Goal: Book appointment/travel/reservation

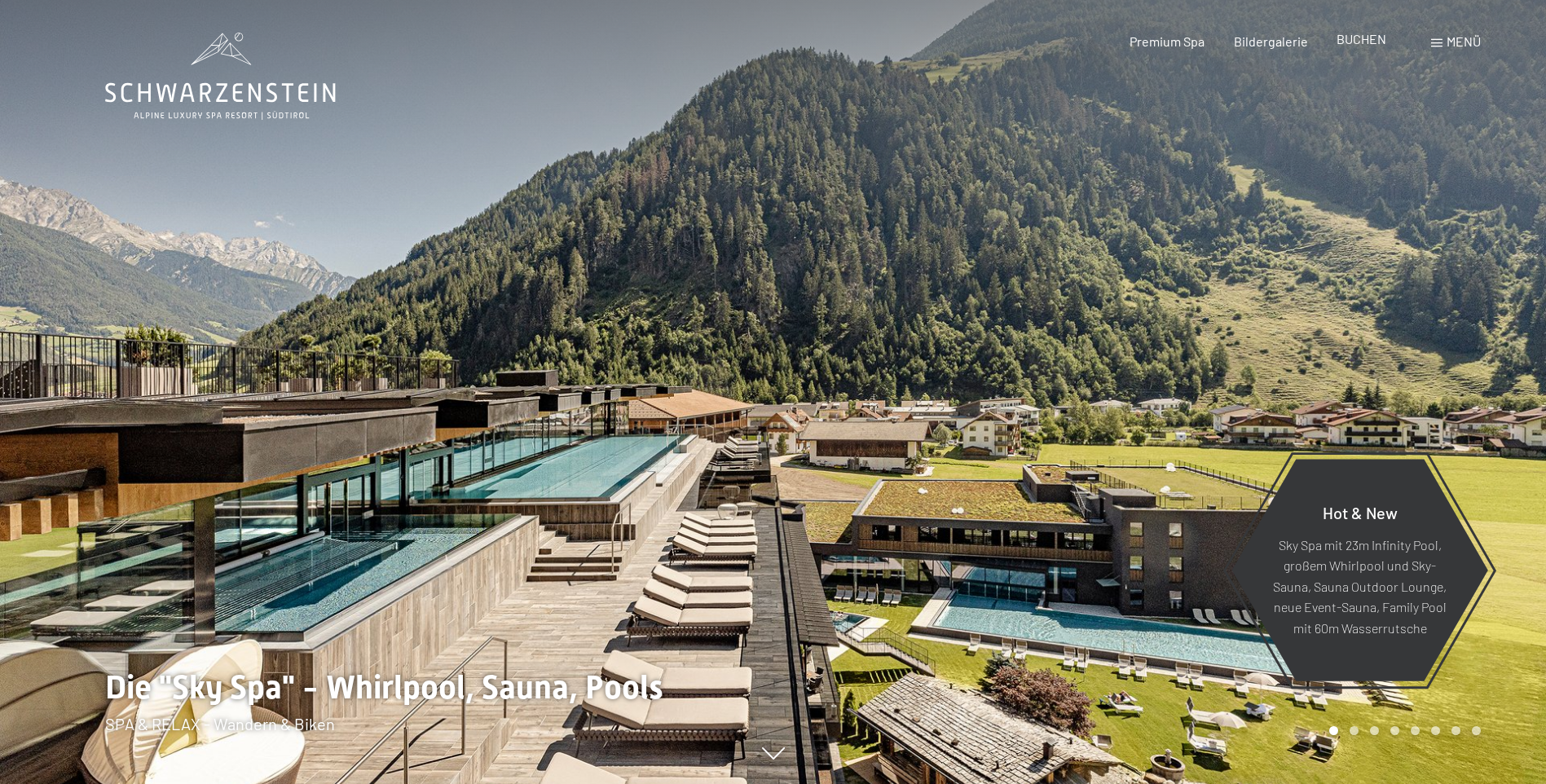
click at [1343, 39] on span "BUCHEN" at bounding box center [1361, 39] width 49 height 16
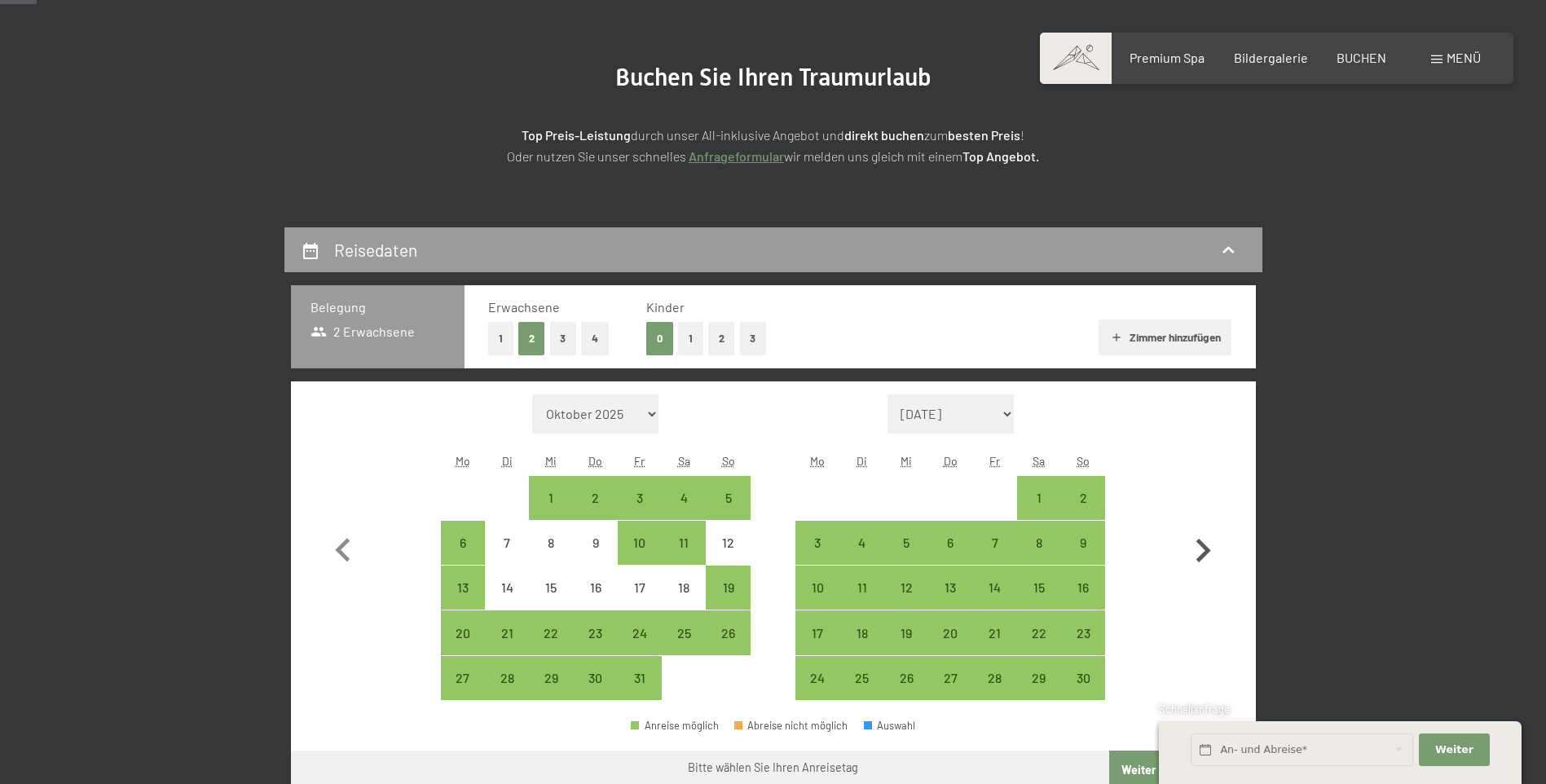
scroll to position [163, 0]
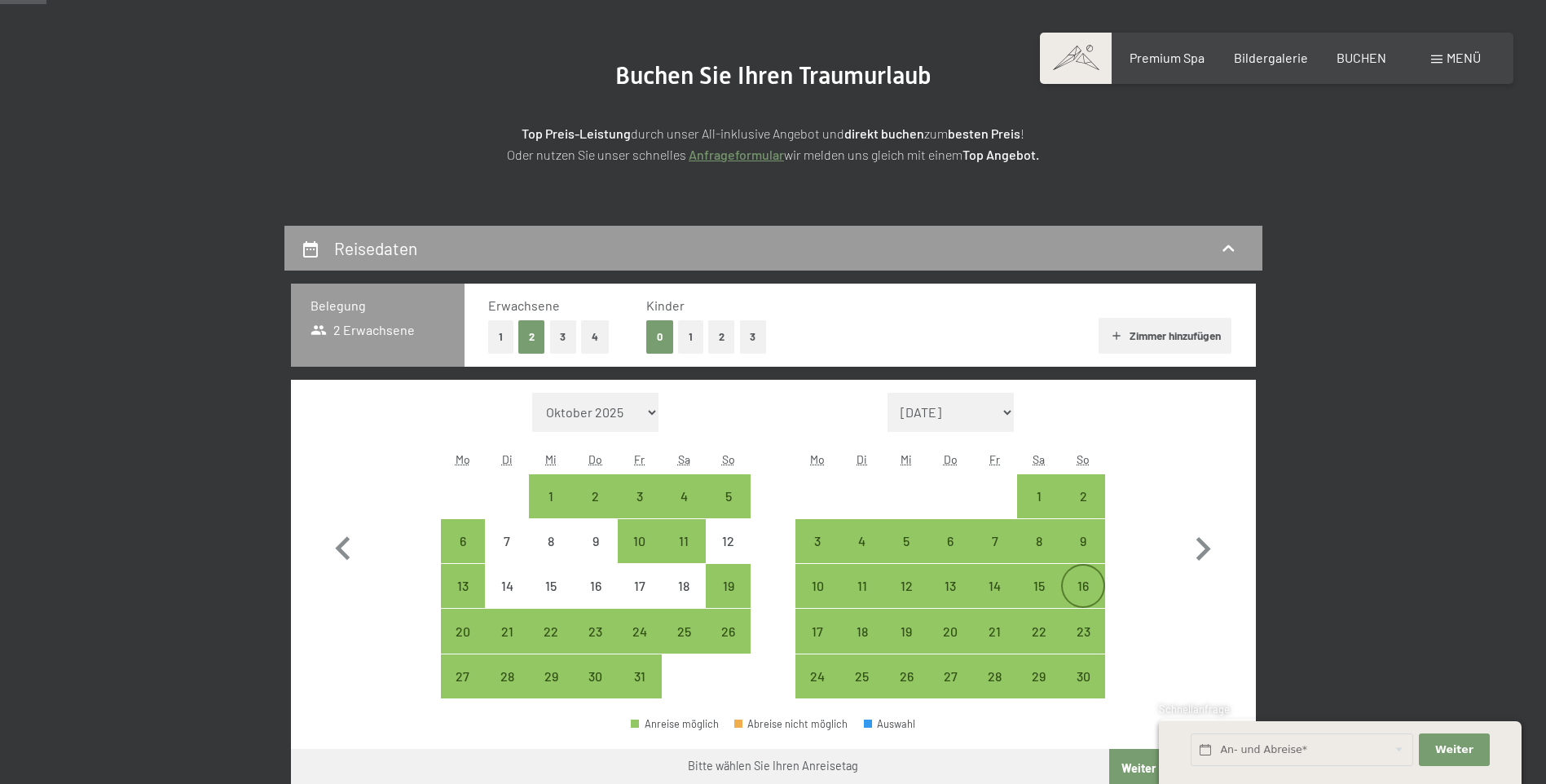
click at [1083, 588] on div "16" at bounding box center [1083, 599] width 41 height 40
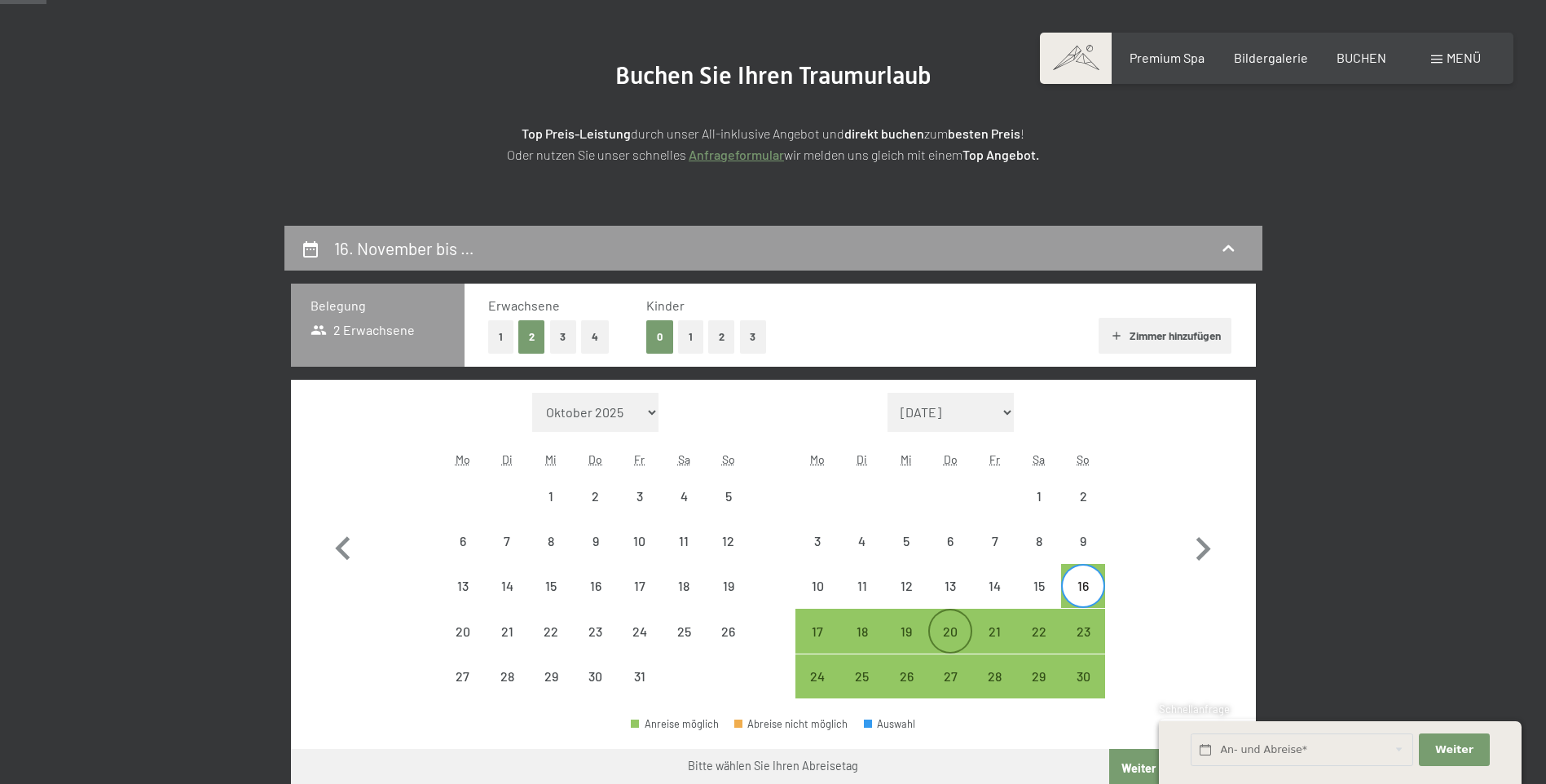
click at [943, 639] on div "20" at bounding box center [949, 645] width 41 height 40
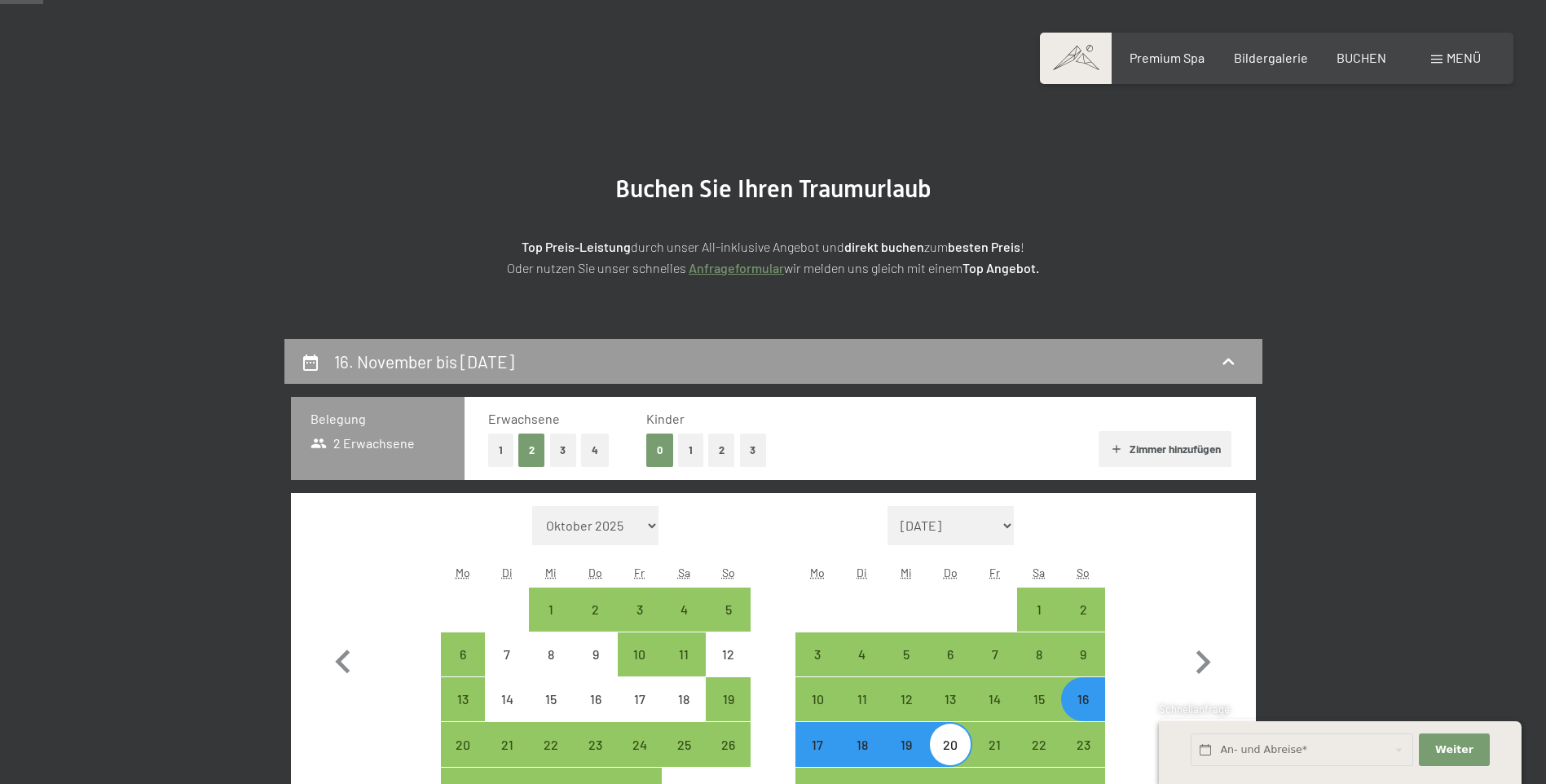
scroll to position [16, 0]
